Goal: Check status: Check status

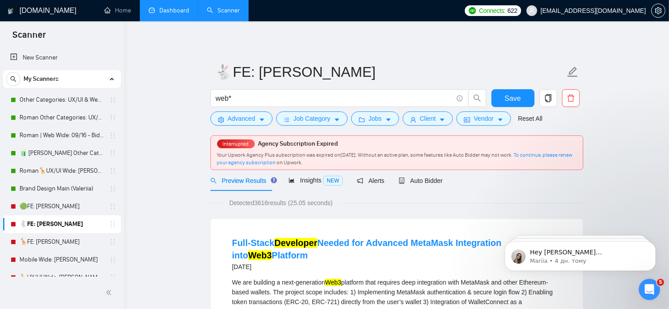
click at [175, 13] on link "Dashboard" at bounding box center [169, 11] width 40 height 8
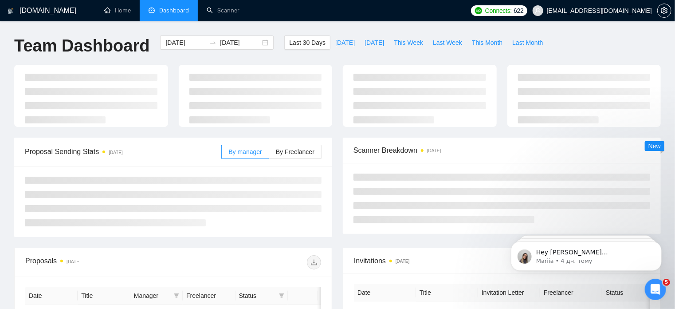
type input "[DATE]"
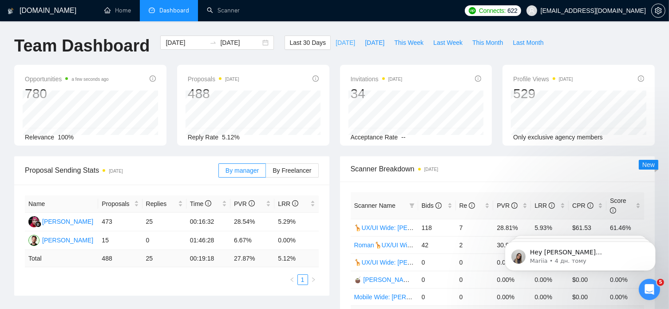
click at [335, 43] on span "[DATE]" at bounding box center [345, 43] width 20 height 10
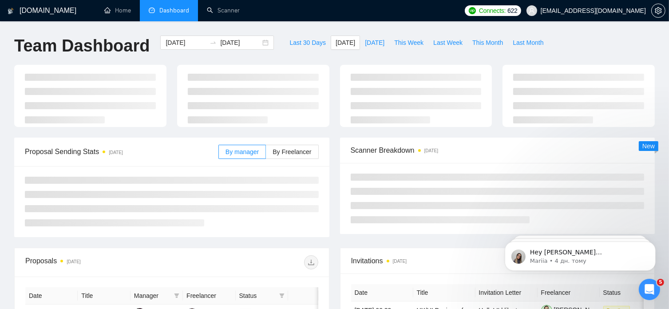
type input "[DATE]"
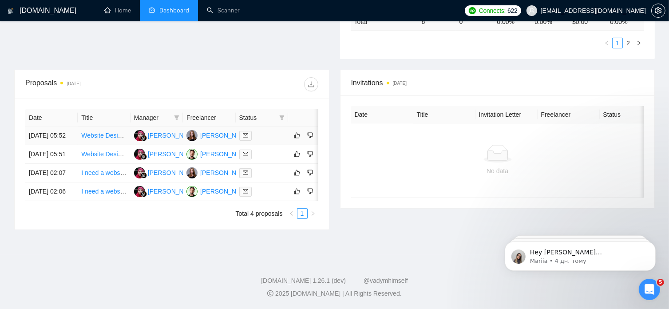
scroll to position [324, 0]
